Goal: Information Seeking & Learning: Learn about a topic

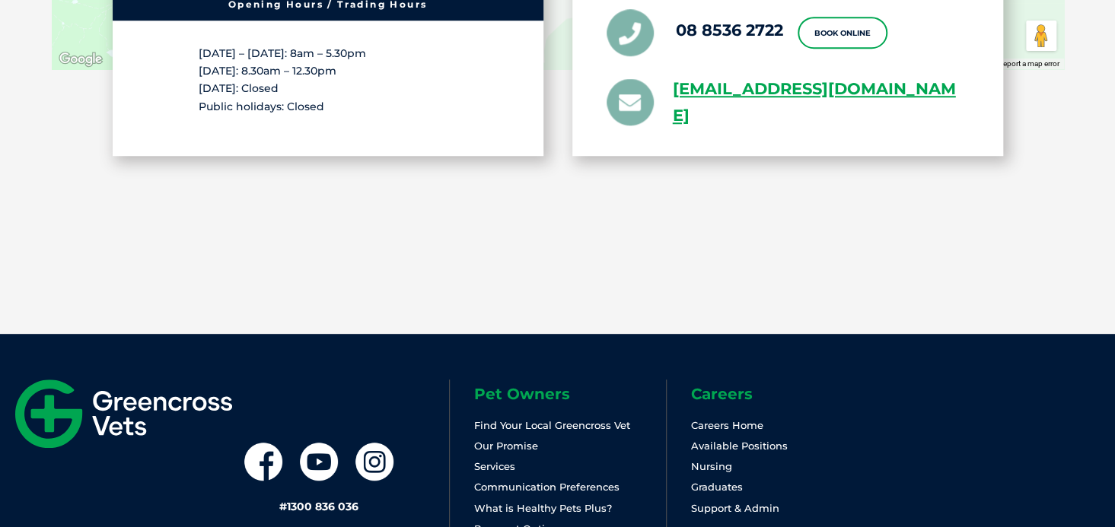
scroll to position [3143, 0]
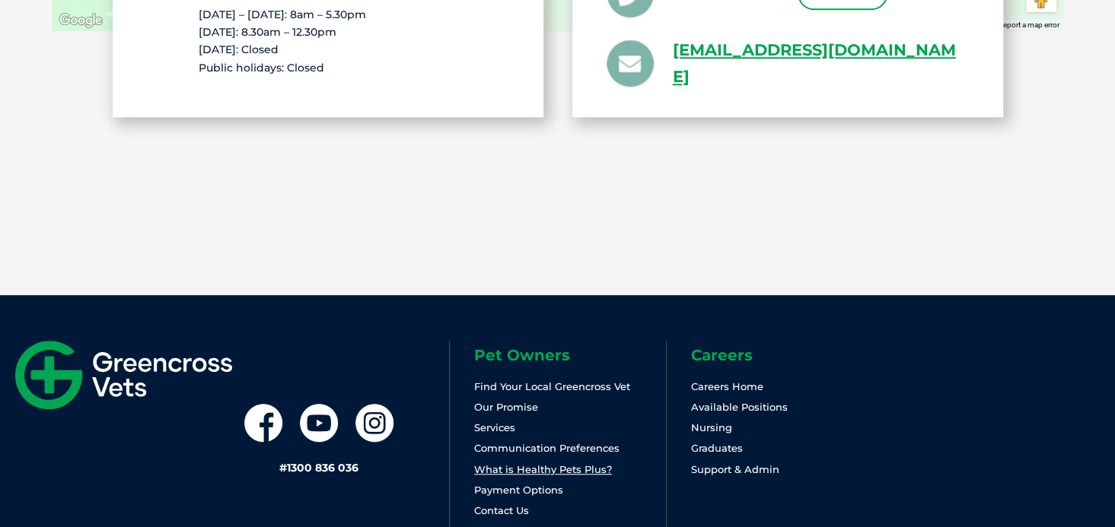
click at [487, 463] on link "What is Healthy Pets Plus?" at bounding box center [543, 469] width 138 height 12
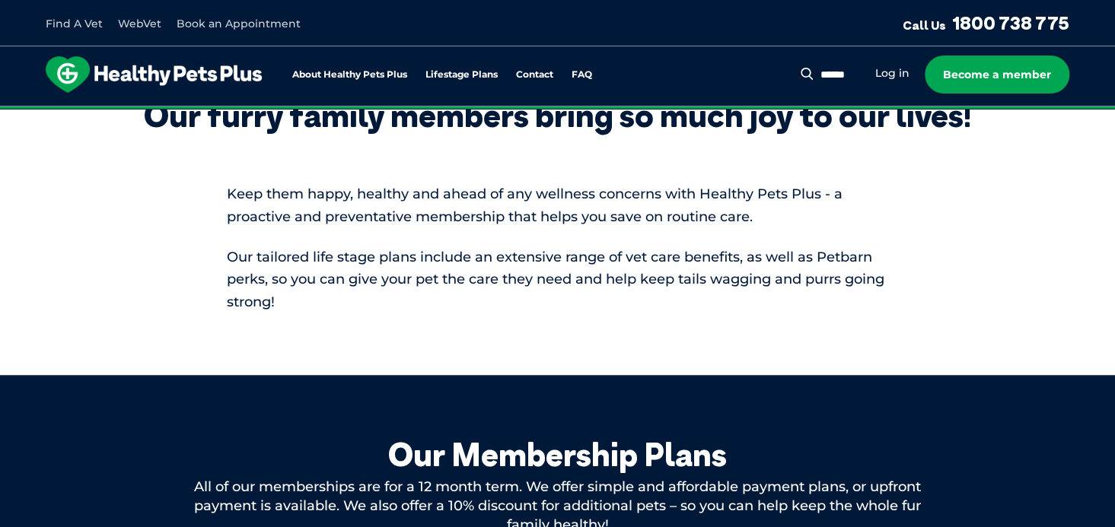
scroll to position [633, 0]
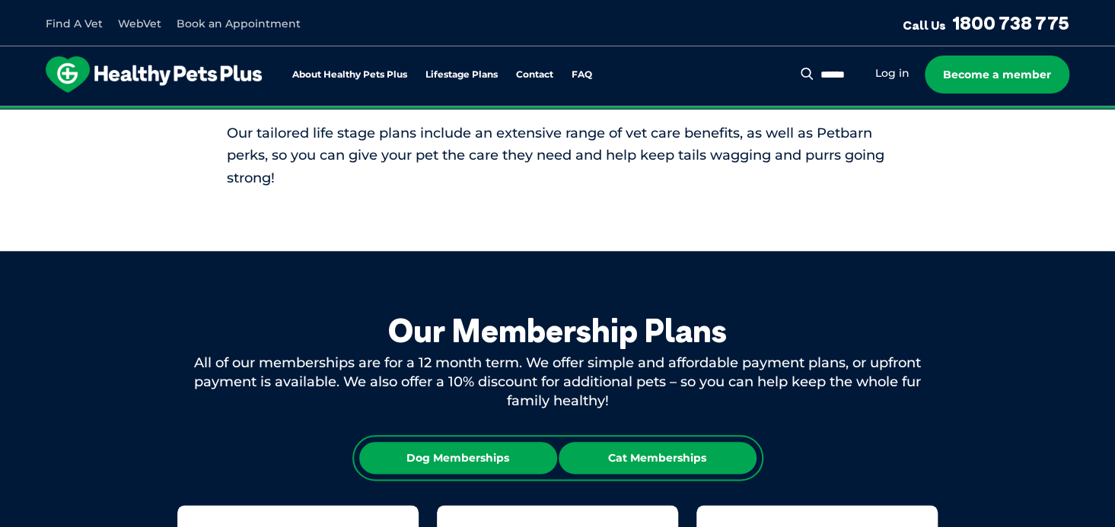
click at [697, 459] on div "Cat Memberships" at bounding box center [657, 458] width 198 height 32
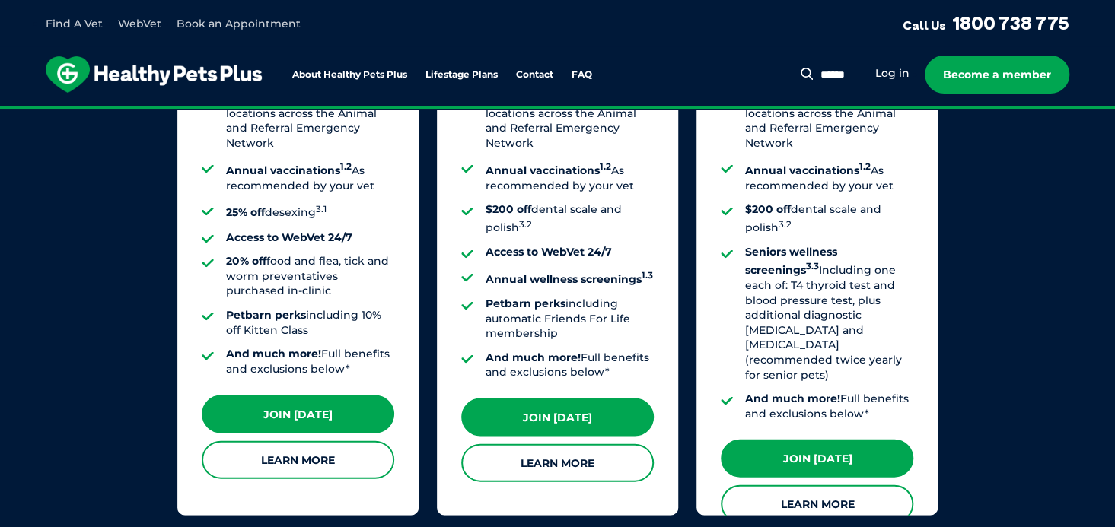
scroll to position [1416, 0]
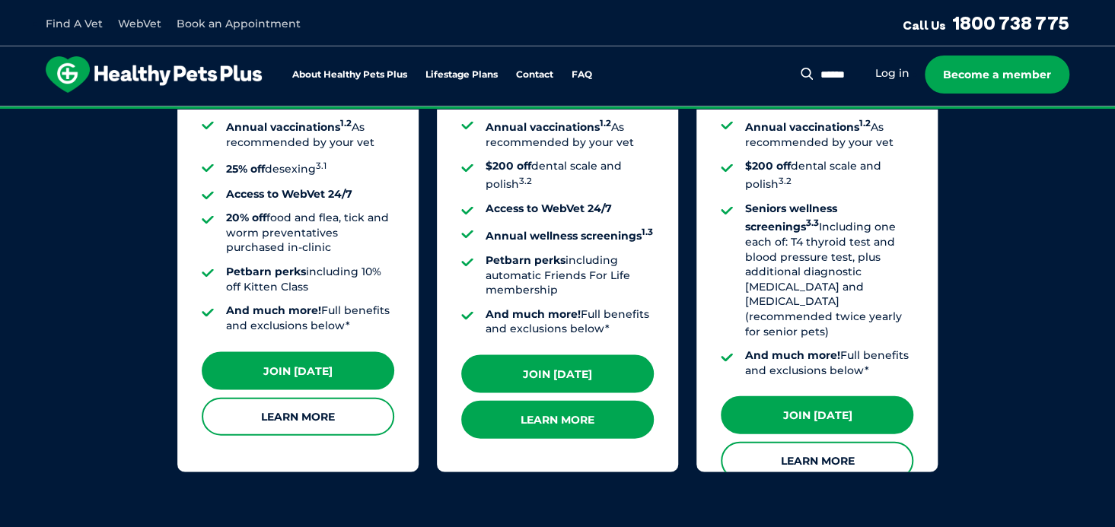
click at [563, 400] on link "Learn More" at bounding box center [557, 419] width 192 height 38
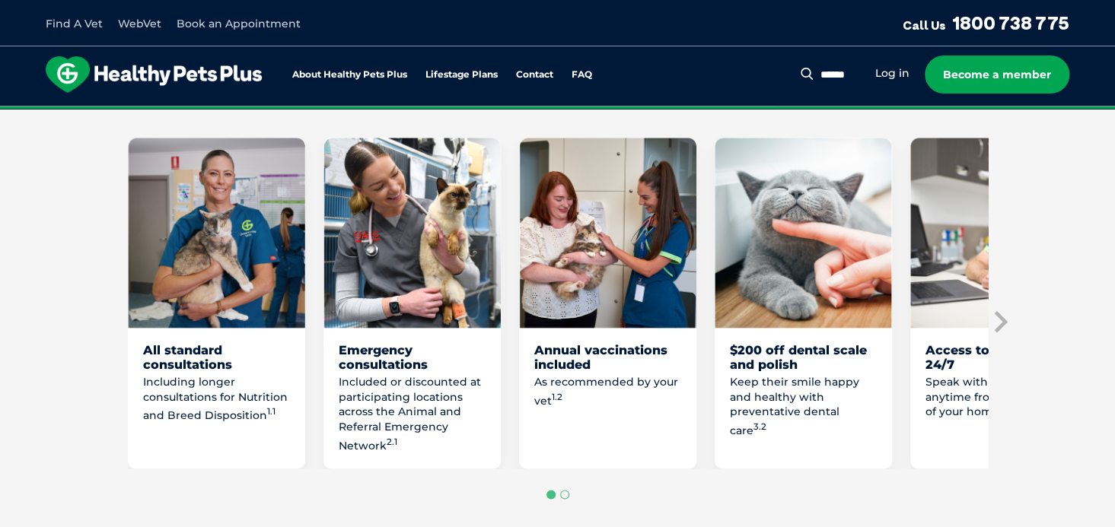
scroll to position [921, 0]
